Goal: Check status: Check status

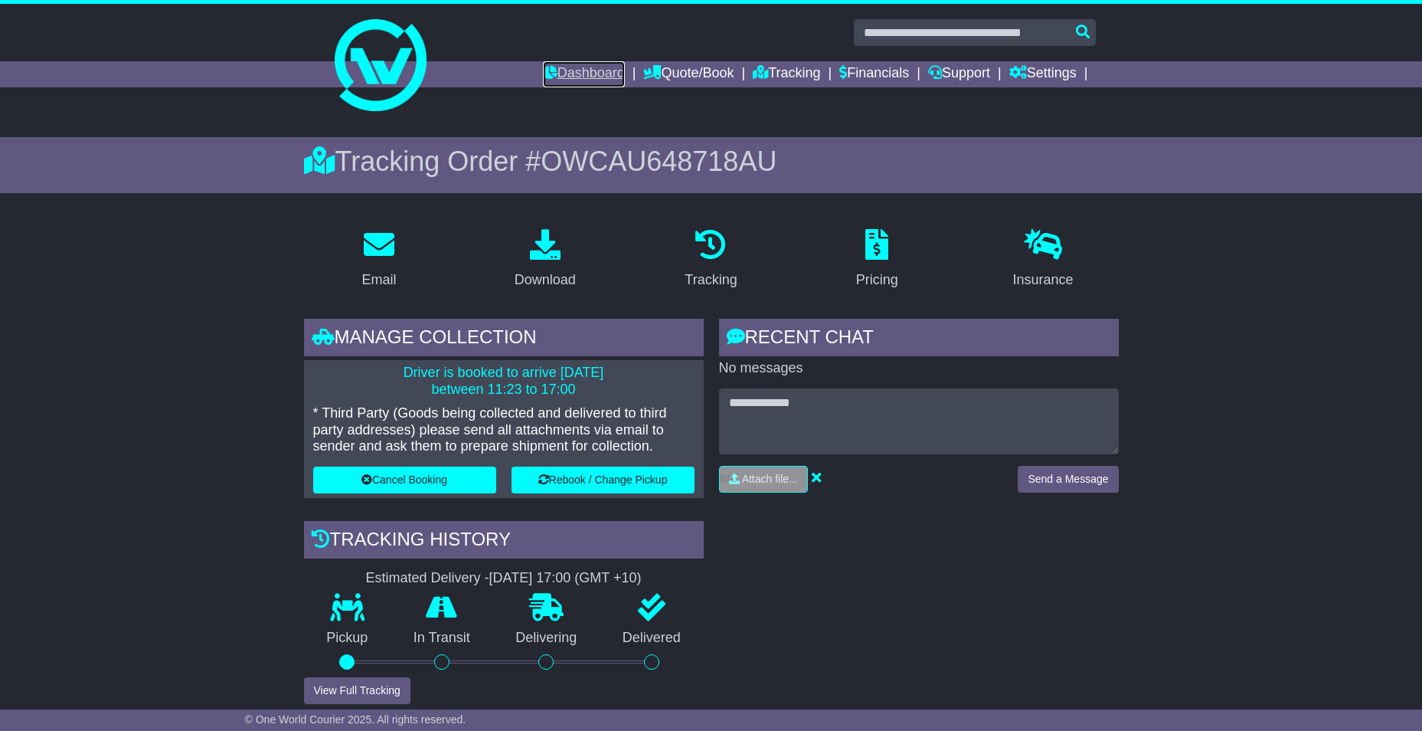
click at [566, 70] on link "Dashboard" at bounding box center [584, 74] width 82 height 26
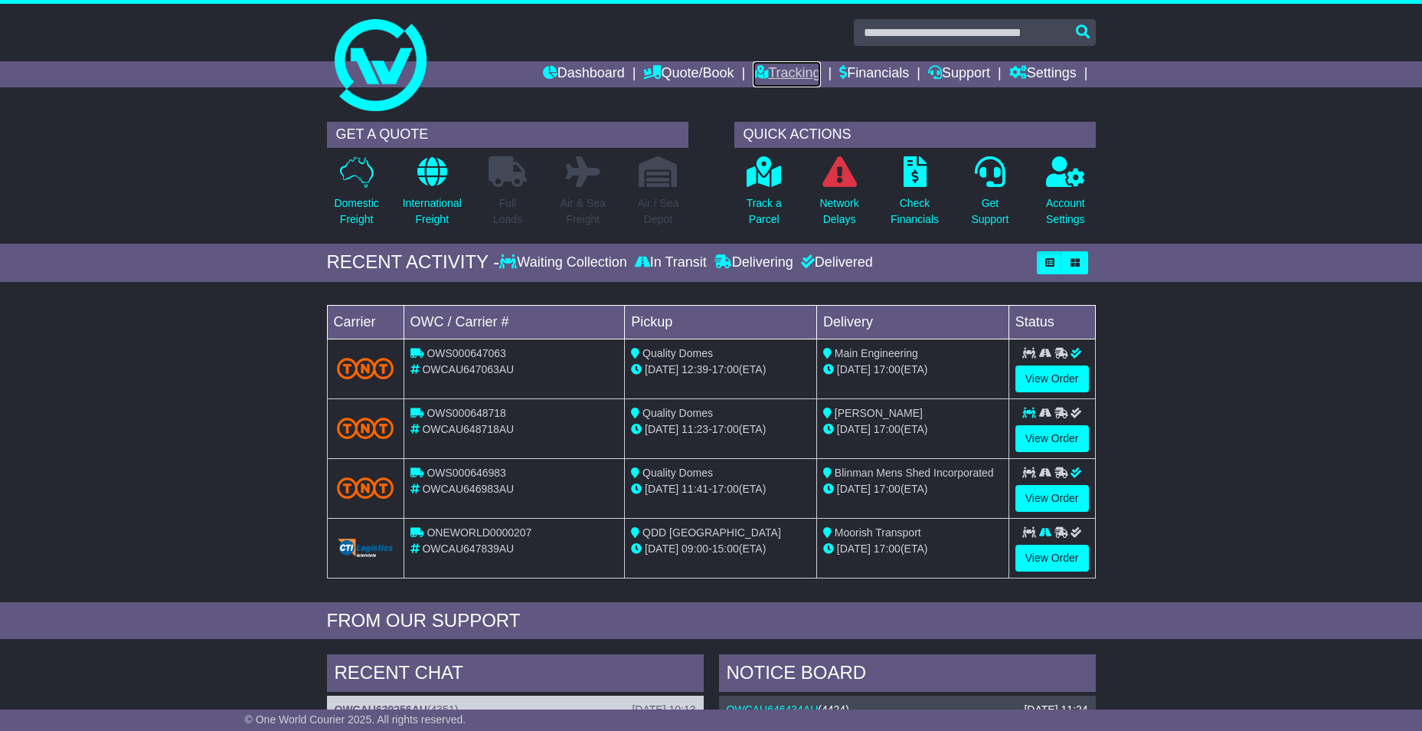
click at [775, 72] on link "Tracking" at bounding box center [786, 74] width 67 height 26
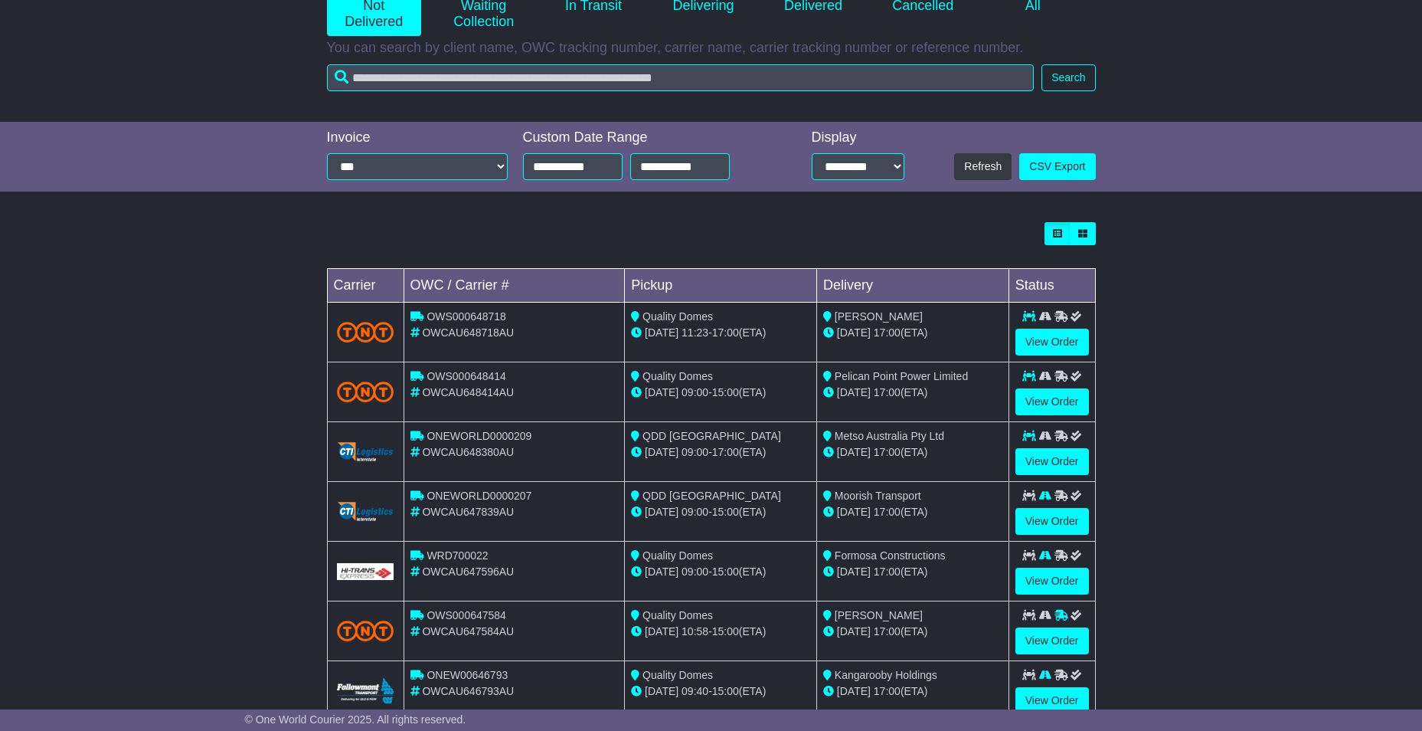
scroll to position [77, 0]
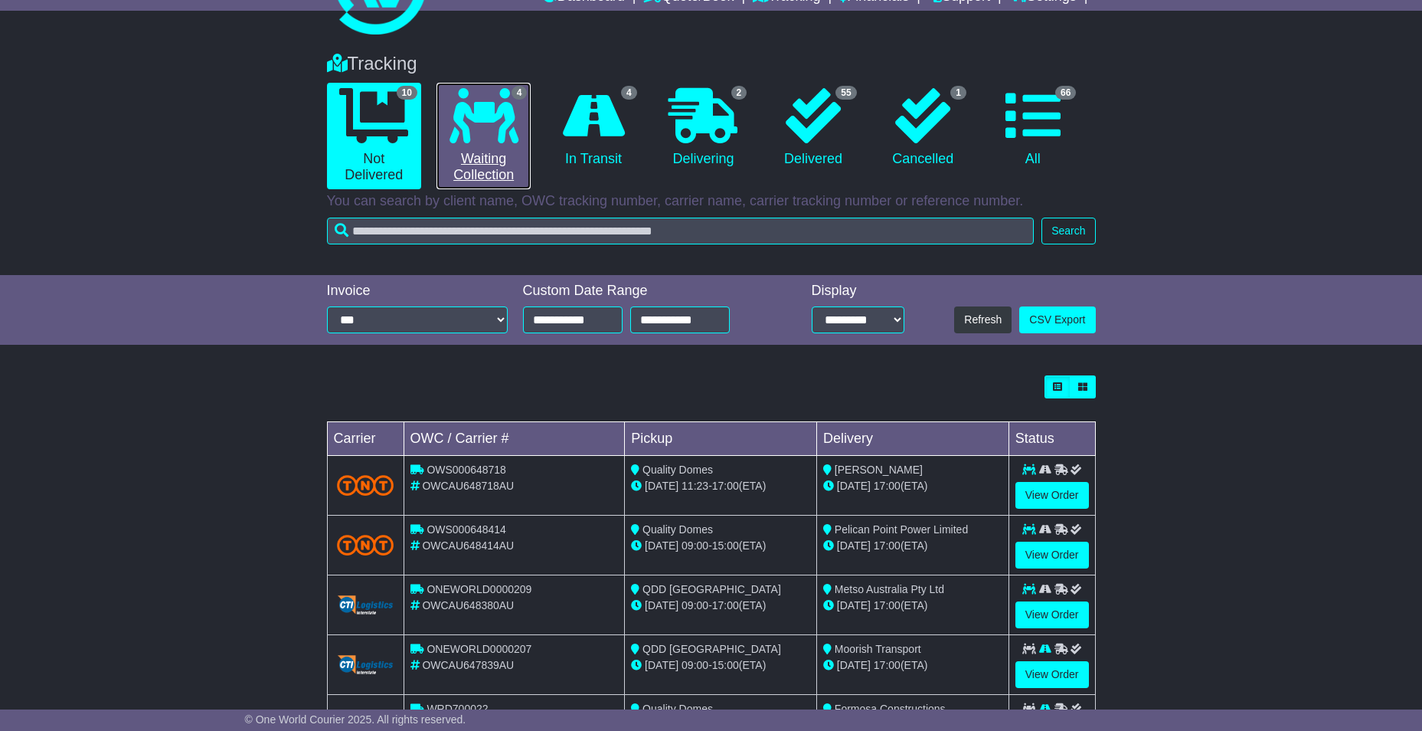
click at [483, 142] on icon at bounding box center [484, 115] width 69 height 55
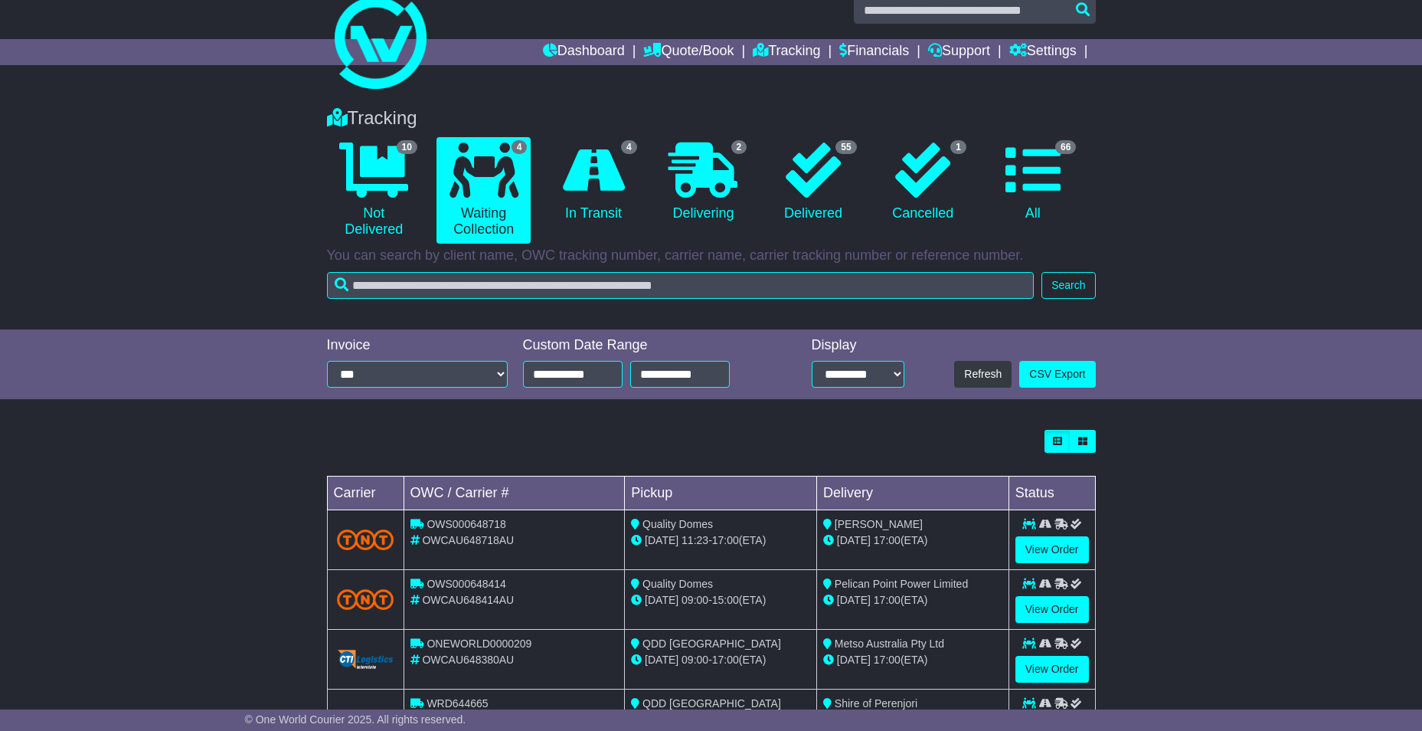
scroll to position [0, 0]
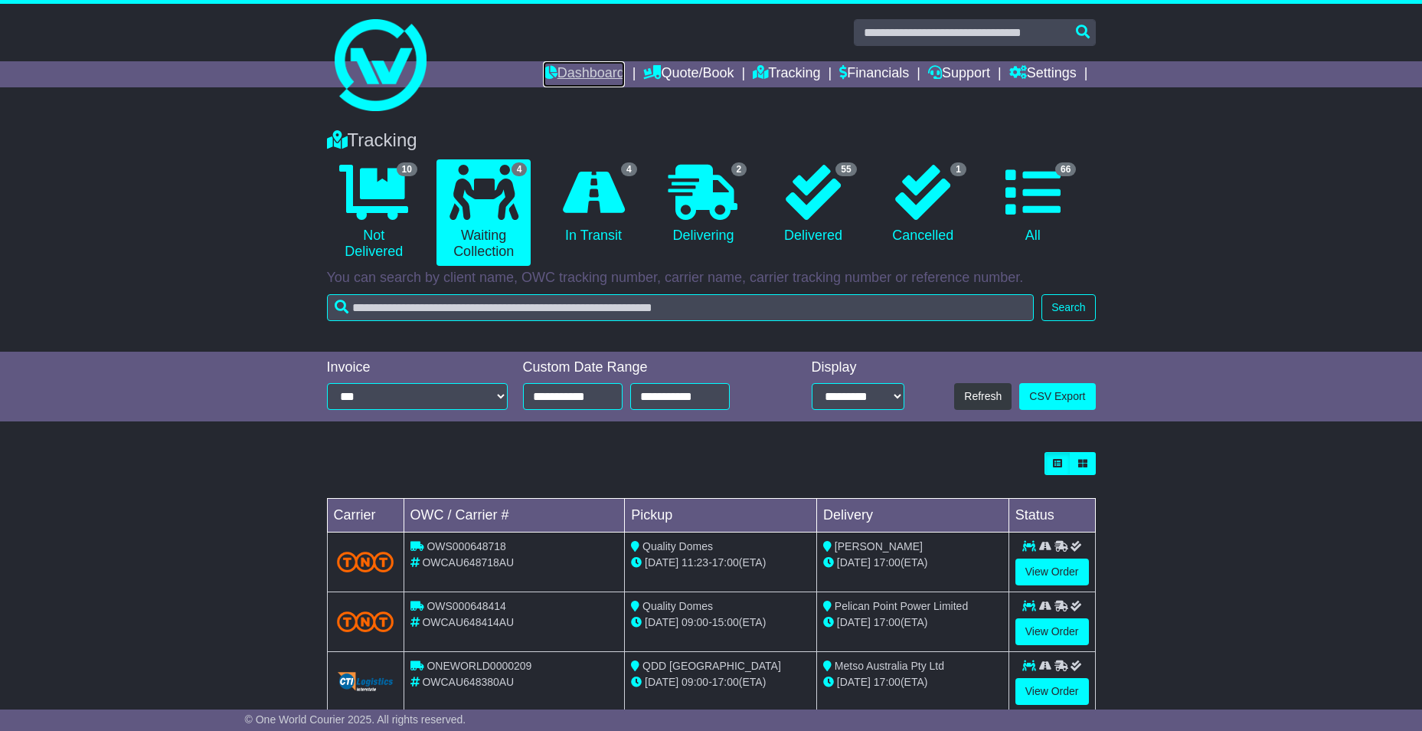
click at [565, 76] on link "Dashboard" at bounding box center [584, 74] width 82 height 26
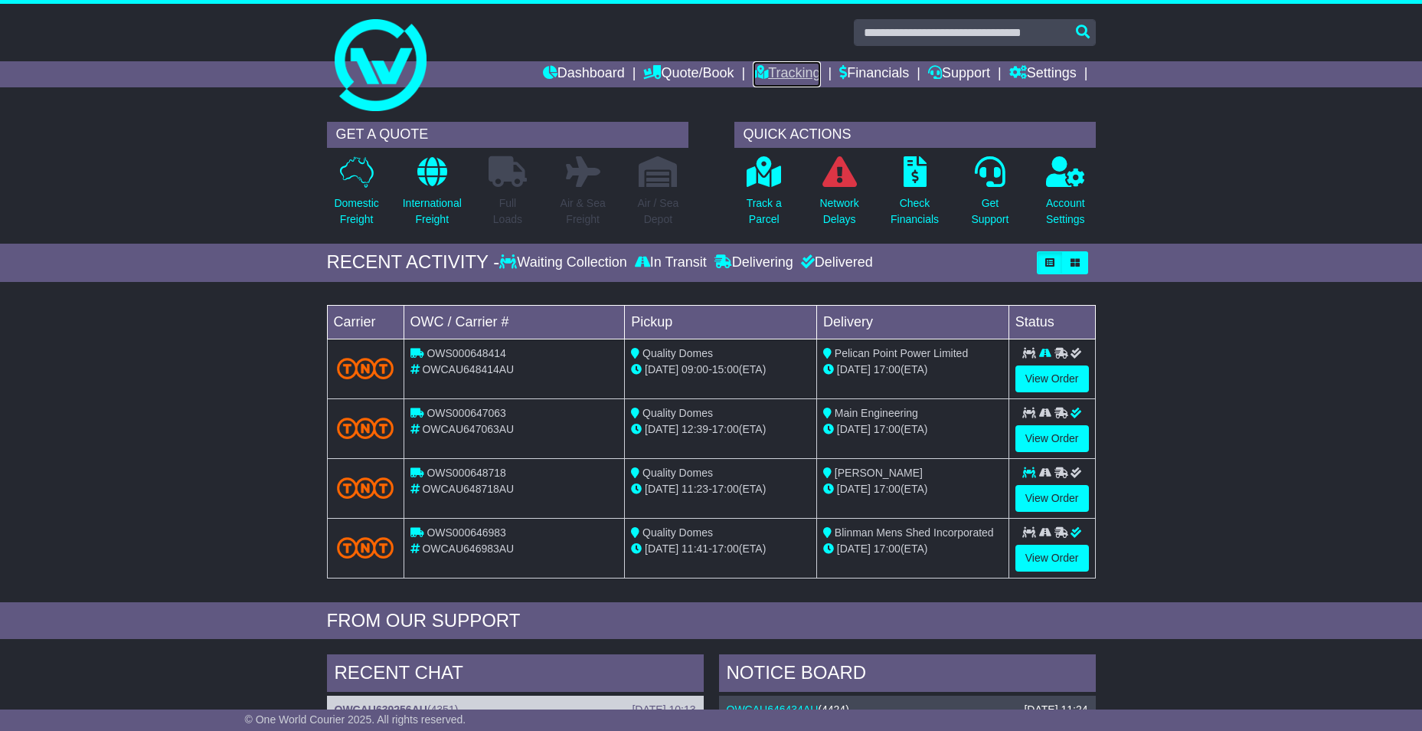
click at [779, 76] on link "Tracking" at bounding box center [786, 74] width 67 height 26
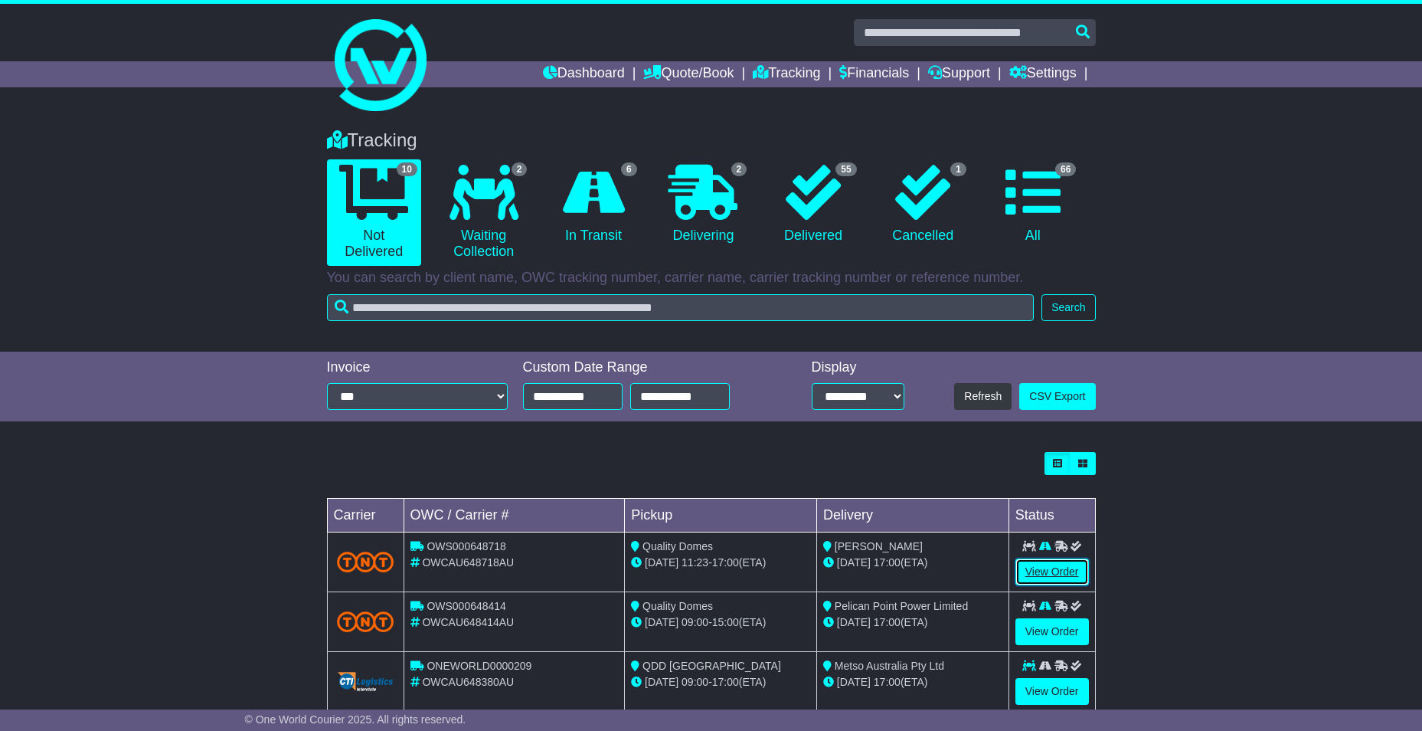
click at [1050, 571] on link "View Order" at bounding box center [1053, 571] width 74 height 27
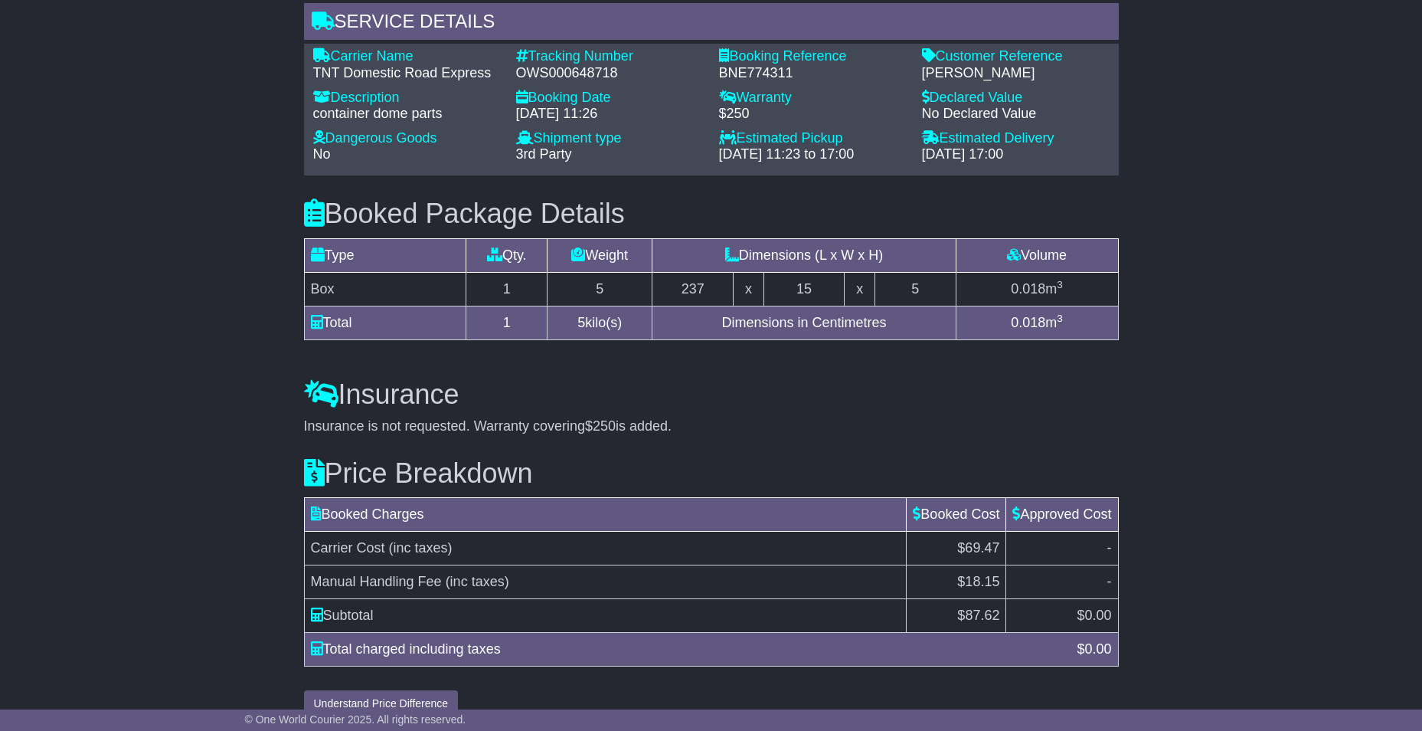
scroll to position [1114, 0]
